Goal: Transaction & Acquisition: Purchase product/service

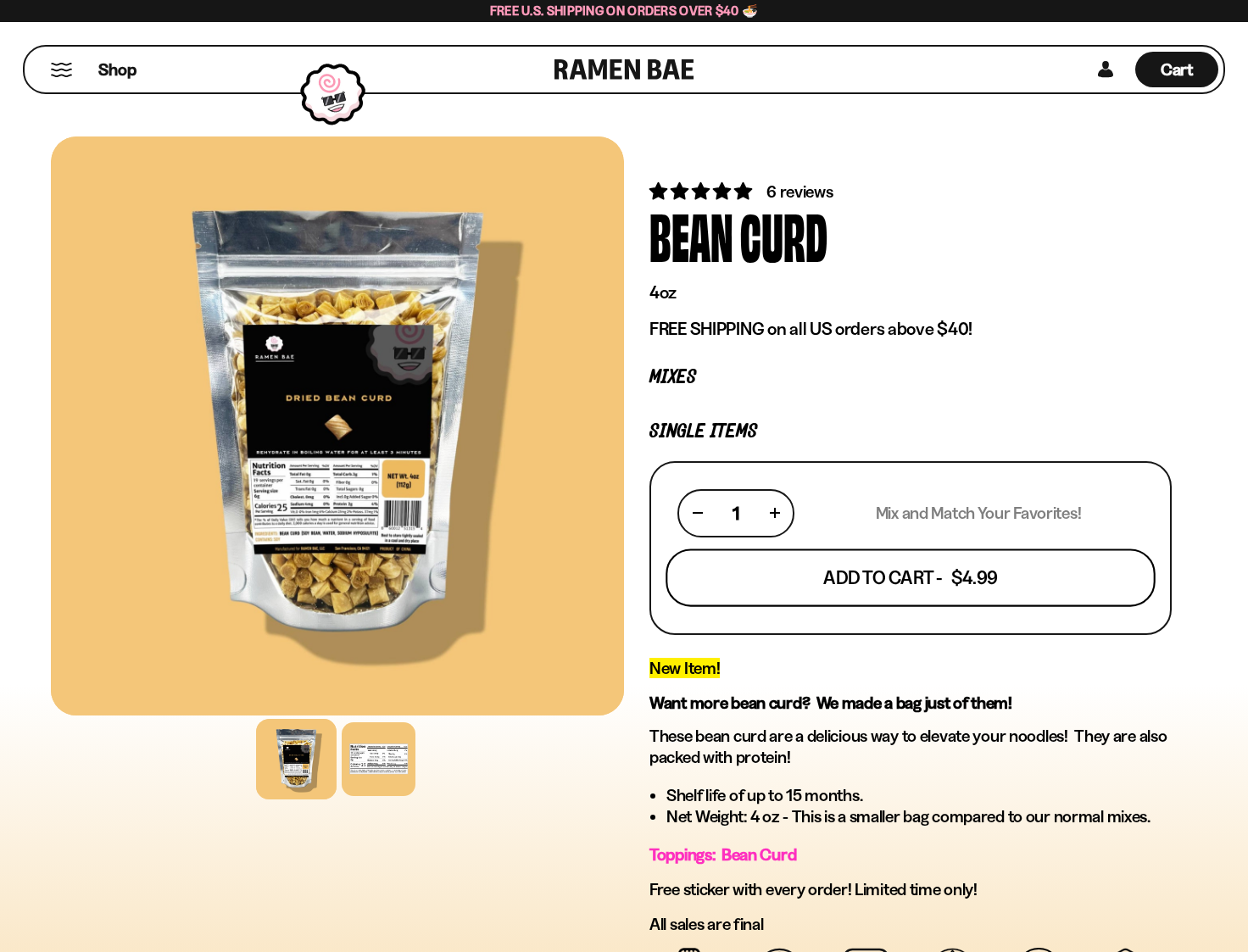
click at [894, 585] on button "Add To Cart - $4.99" at bounding box center [910, 577] width 490 height 58
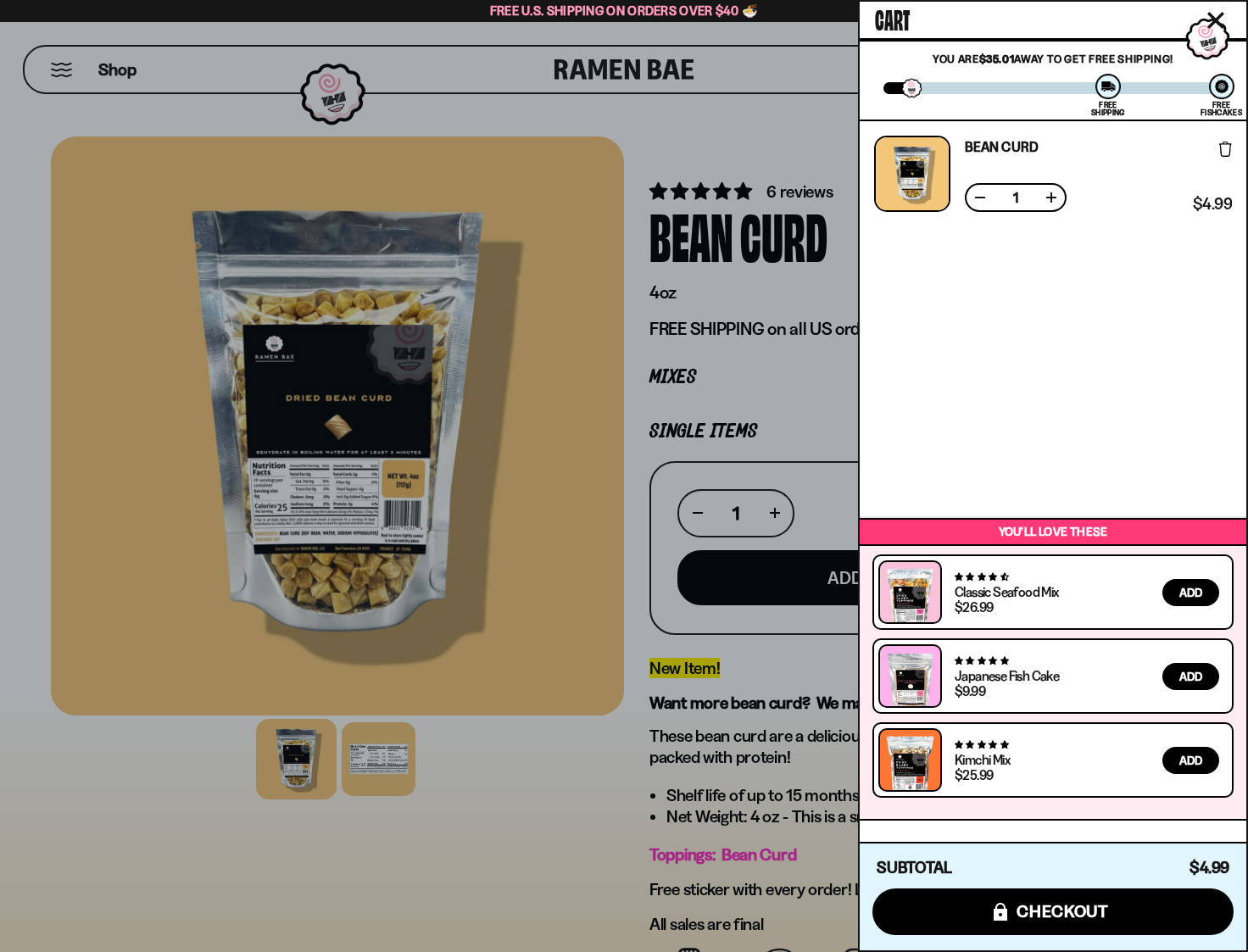
click at [556, 823] on div at bounding box center [624, 476] width 1248 height 952
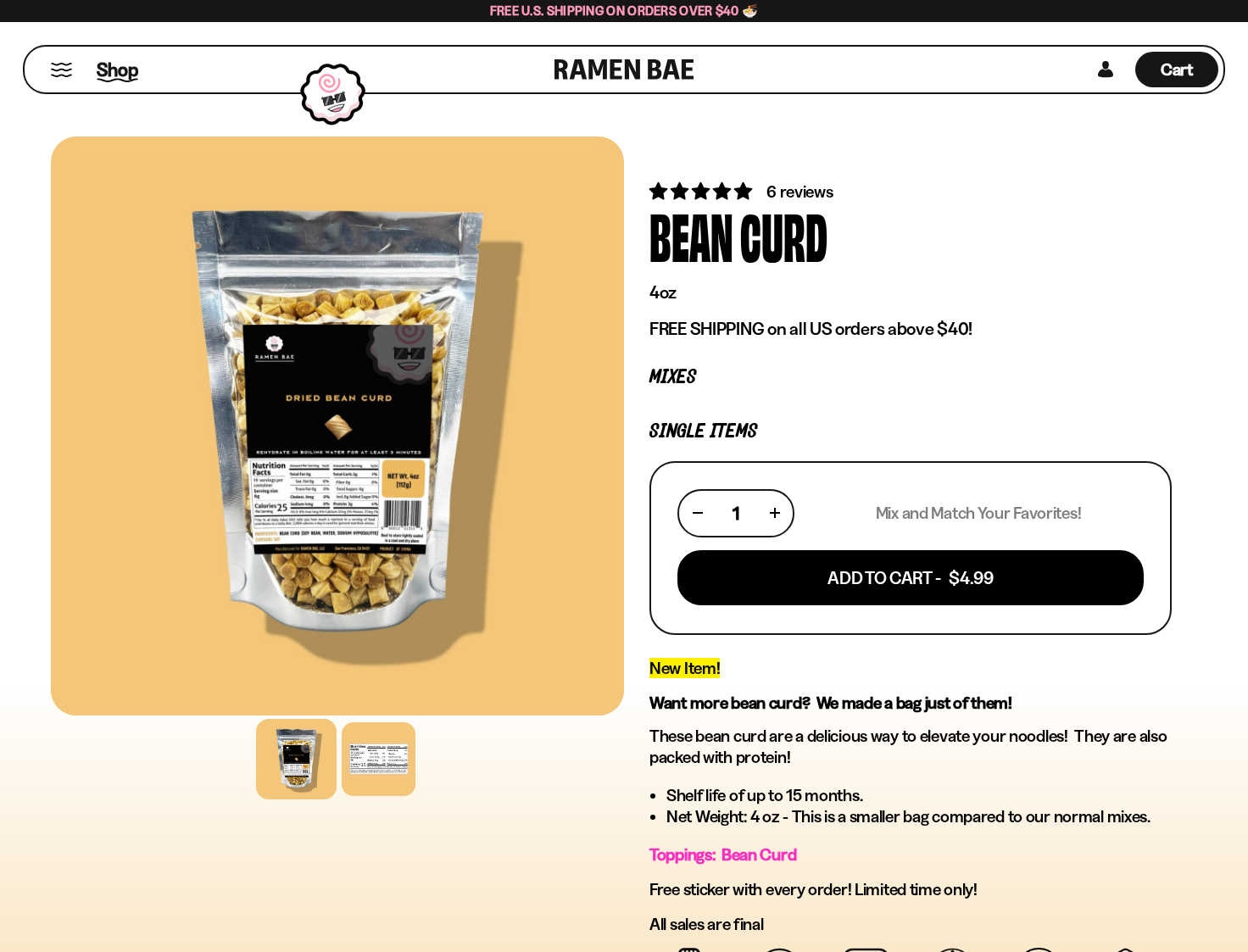
click at [108, 67] on span "Shop" at bounding box center [117, 70] width 41 height 26
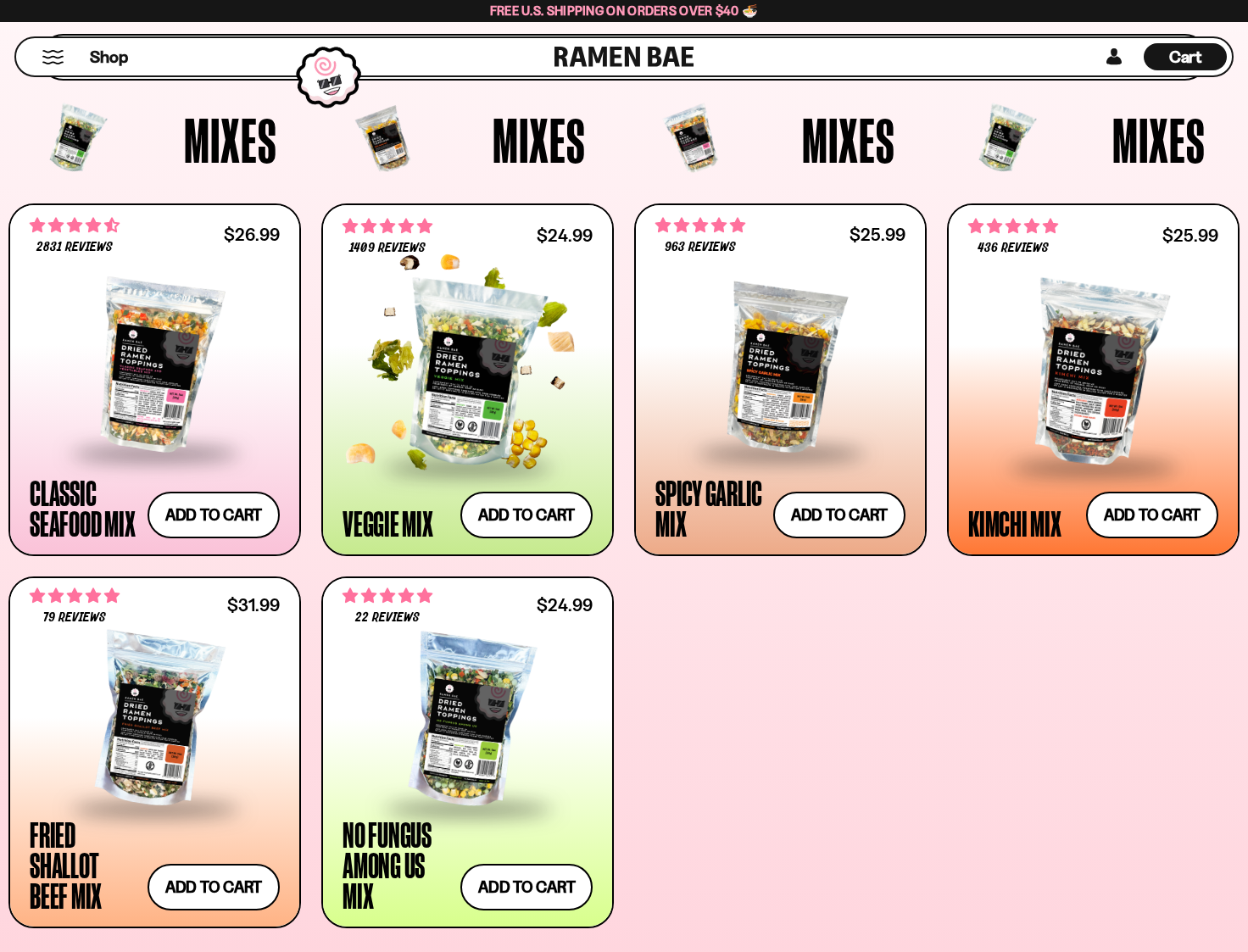
scroll to position [548, 0]
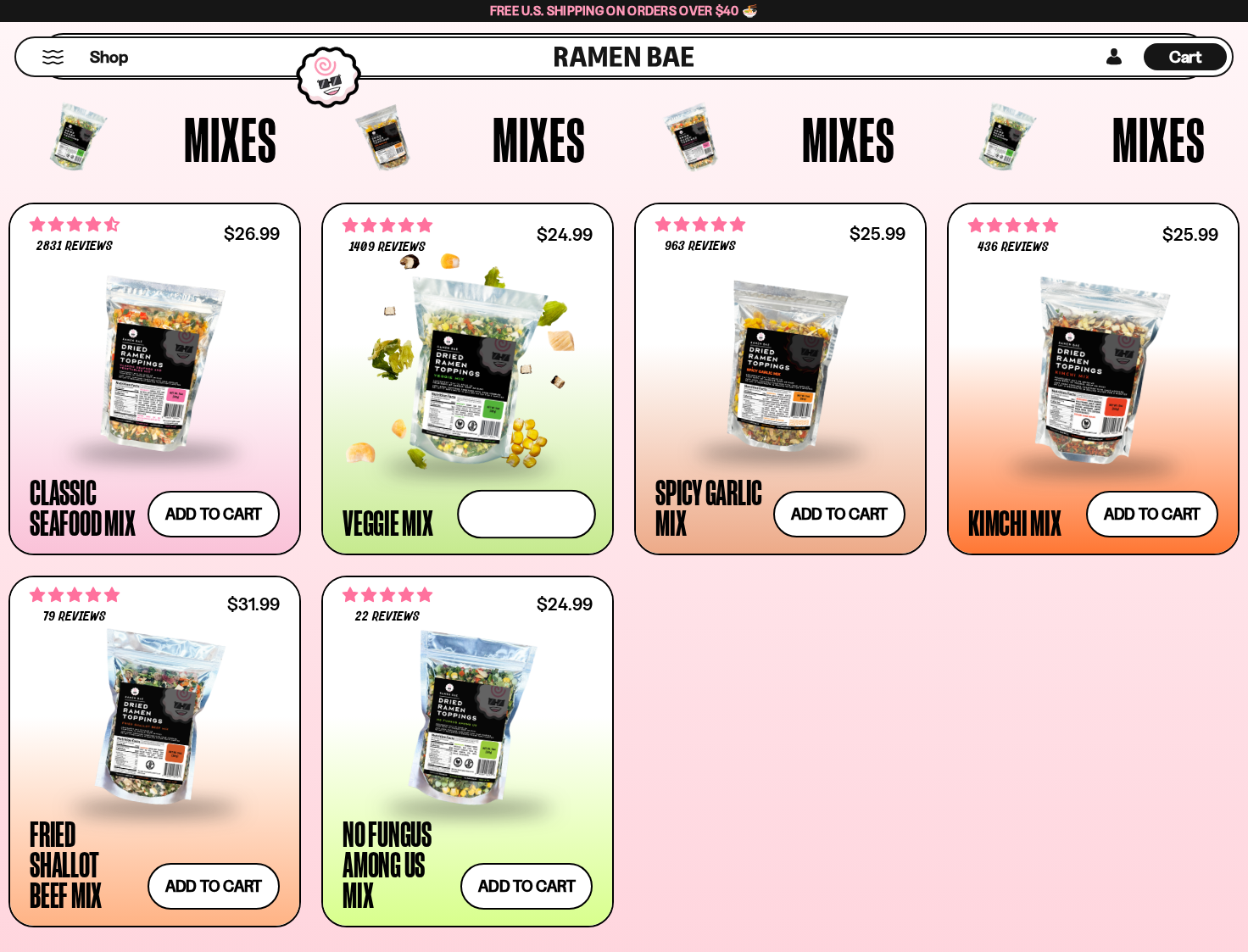
click at [532, 517] on button "Add to cart Add ― Regular price $24.99 Regular price Sale price $24.99 Unit pri…" at bounding box center [527, 513] width 139 height 49
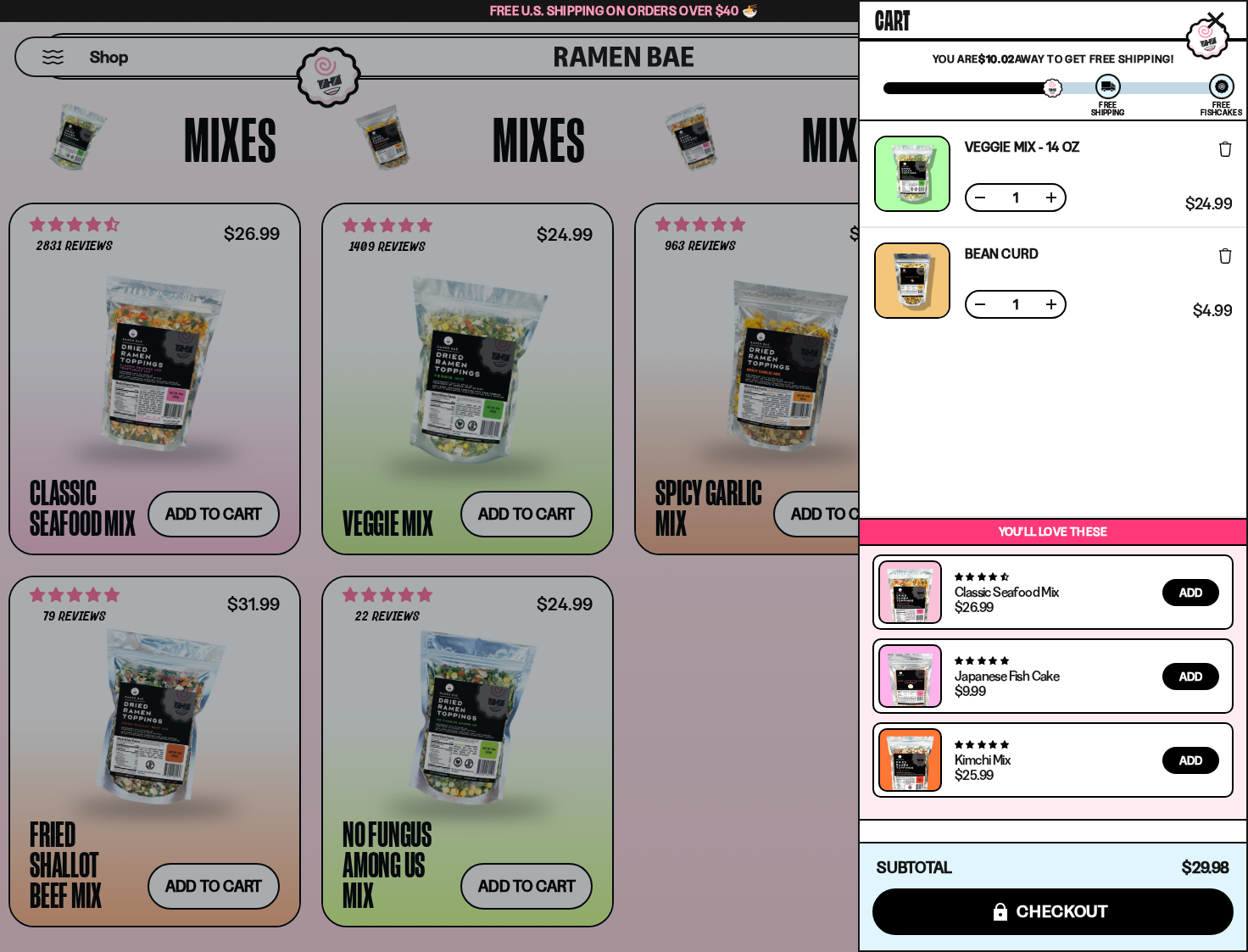
click at [743, 668] on div at bounding box center [624, 476] width 1248 height 952
